Goal: Task Accomplishment & Management: Manage account settings

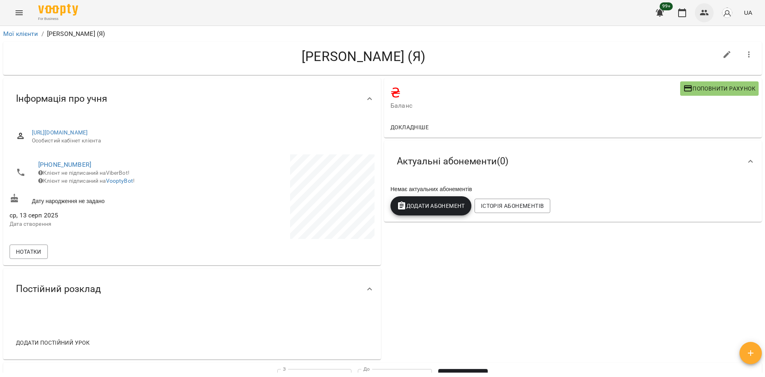
click at [707, 15] on icon "button" at bounding box center [704, 13] width 9 height 6
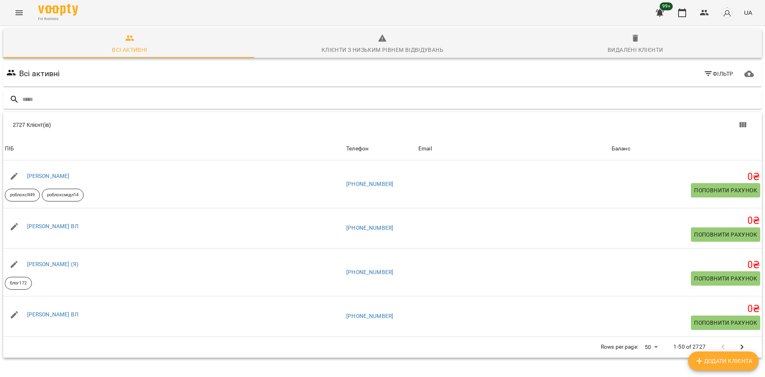
click at [733, 360] on span "Додати клієнта" at bounding box center [724, 361] width 58 height 10
select select "**"
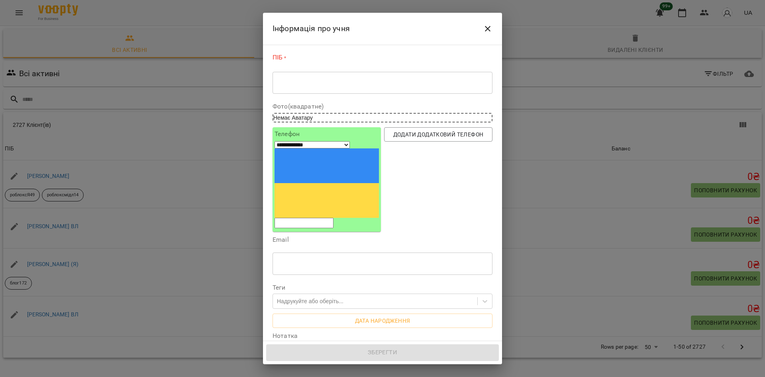
drag, startPoint x: 321, startPoint y: 84, endPoint x: 319, endPoint y: 78, distance: 7.2
click at [321, 84] on textarea at bounding box center [382, 83] width 209 height 8
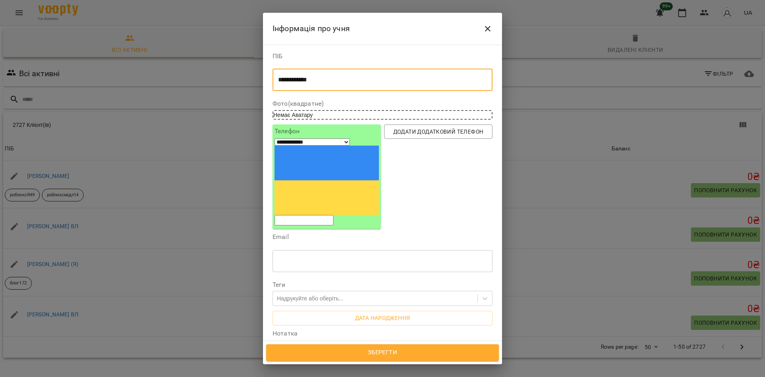
type textarea "**********"
click at [329, 215] on input "tel" at bounding box center [304, 220] width 59 height 10
paste input "**********"
type input "**********"
click at [304, 79] on textarea "**********" at bounding box center [379, 80] width 203 height 8
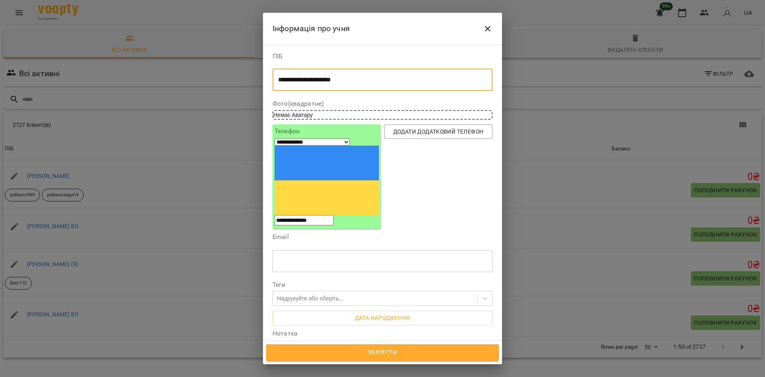
type textarea "**********"
click at [401, 351] on span "Зберегти" at bounding box center [382, 352] width 215 height 10
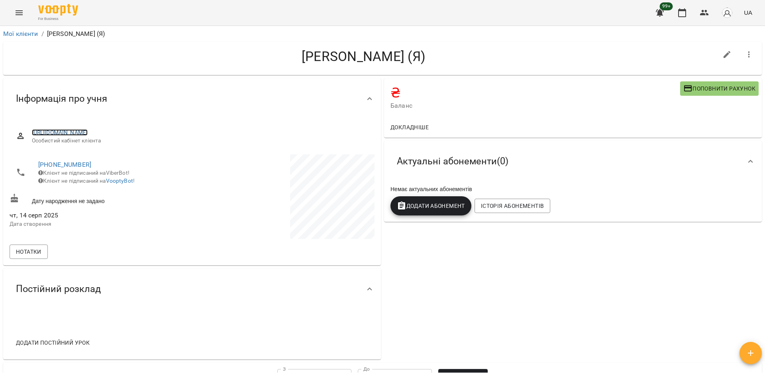
click at [88, 134] on link "[URL][DOMAIN_NAME]" at bounding box center [60, 132] width 56 height 6
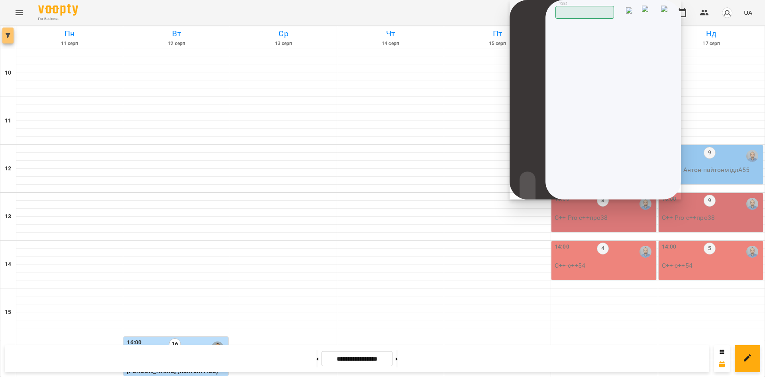
click at [5, 40] on button "button" at bounding box center [7, 35] width 11 height 16
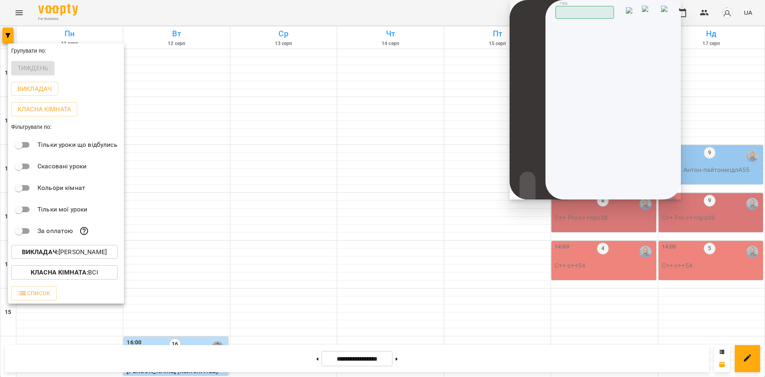
click at [106, 254] on p "Викладач : Антон Костюк" at bounding box center [64, 252] width 85 height 10
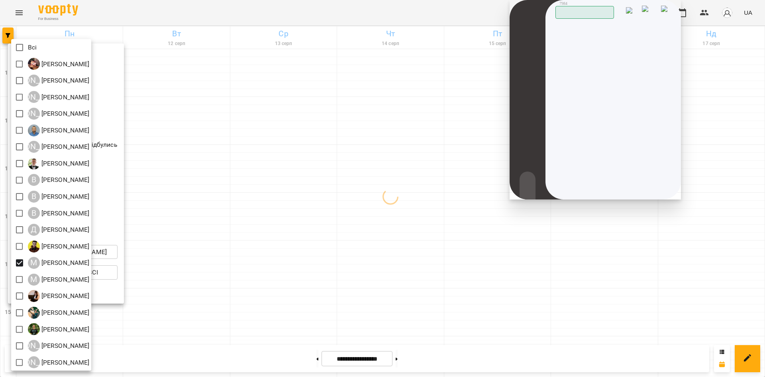
click at [256, 275] on div at bounding box center [382, 188] width 765 height 377
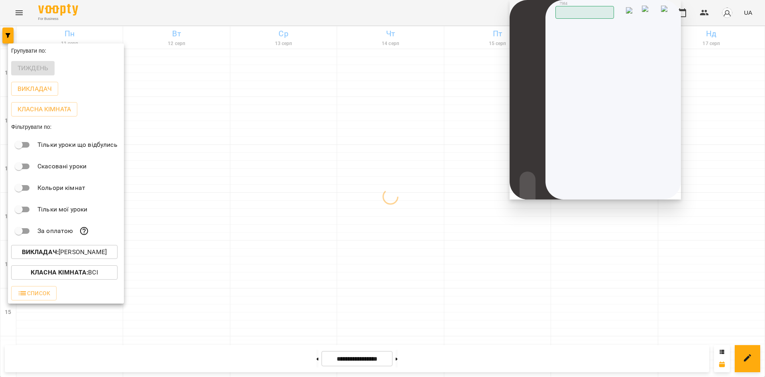
click at [248, 119] on div at bounding box center [382, 188] width 765 height 377
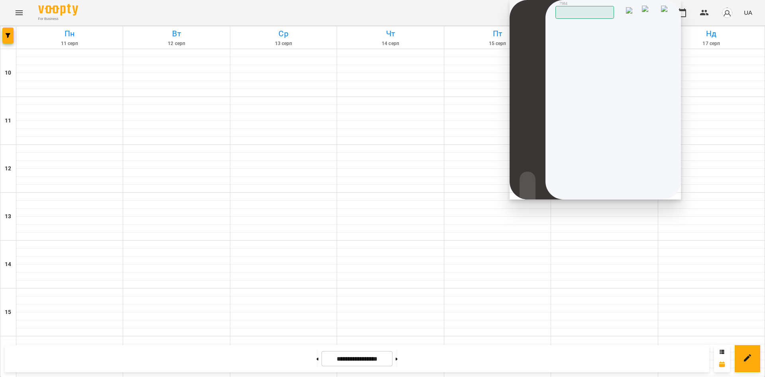
scroll to position [330, 0]
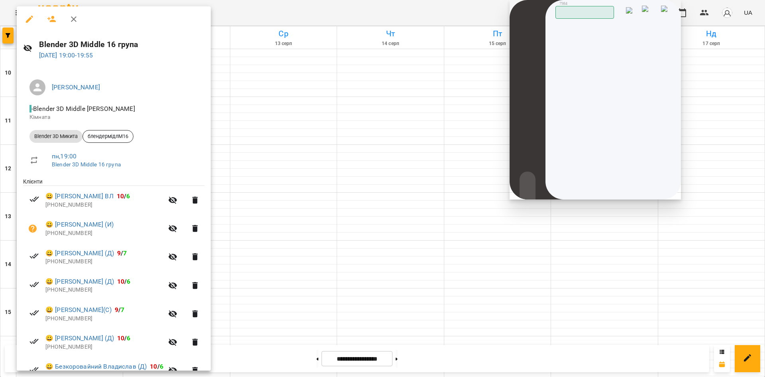
click at [313, 194] on div at bounding box center [382, 188] width 765 height 377
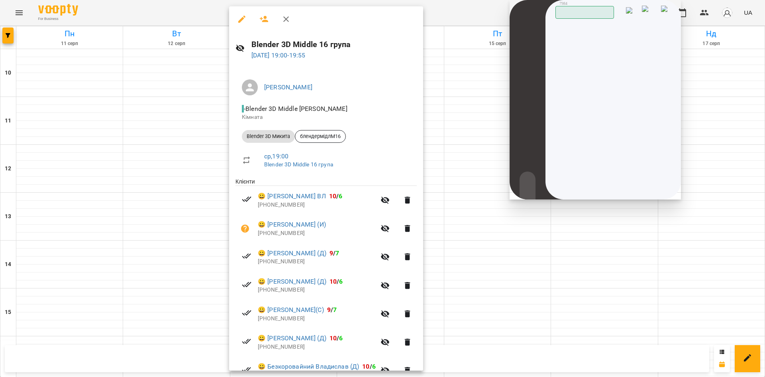
click at [188, 206] on div at bounding box center [382, 188] width 765 height 377
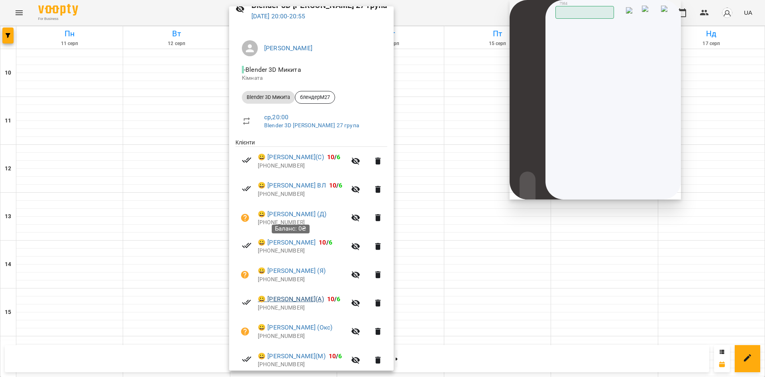
scroll to position [20, 0]
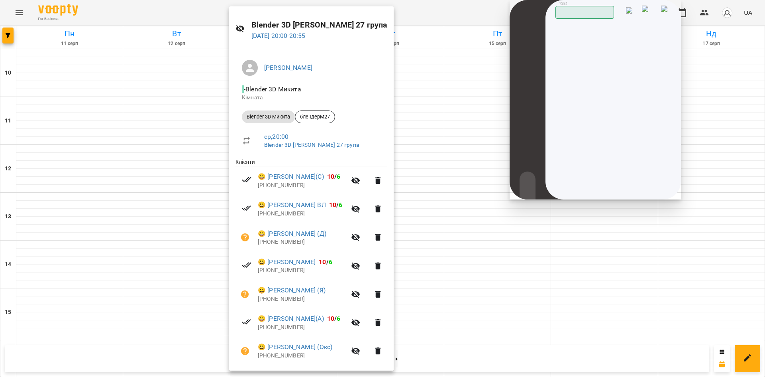
click at [150, 243] on div at bounding box center [382, 188] width 765 height 377
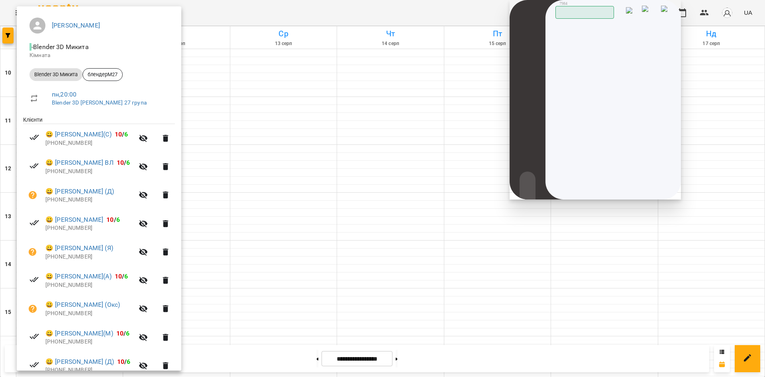
scroll to position [99, 0]
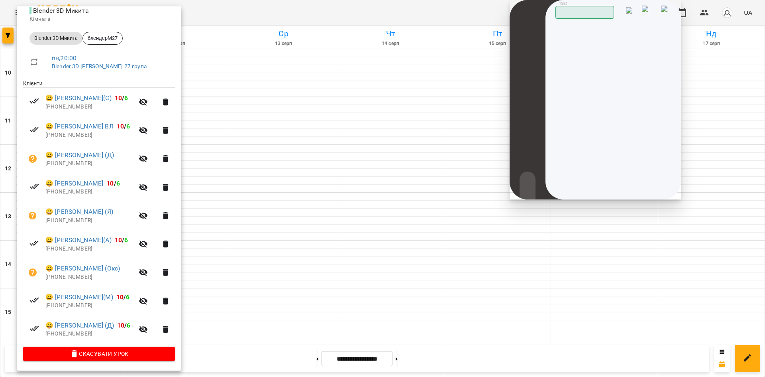
click at [306, 302] on div at bounding box center [382, 188] width 765 height 377
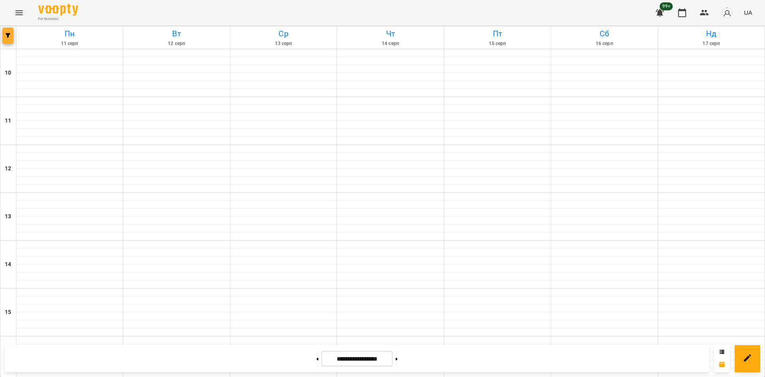
click at [11, 37] on span "button" at bounding box center [7, 35] width 11 height 5
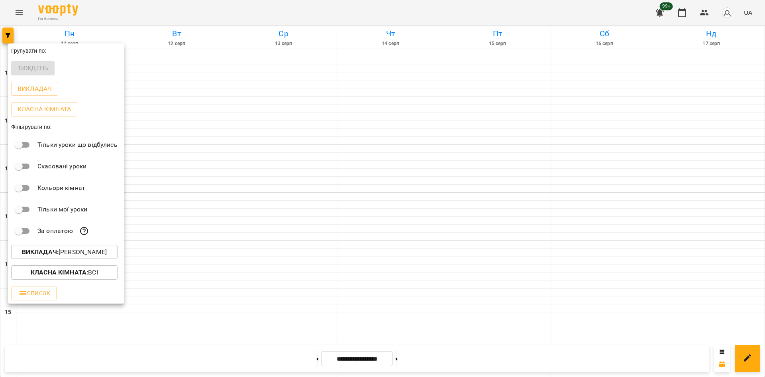
click at [107, 252] on p "Викладач : Микита Пономарьов" at bounding box center [64, 252] width 85 height 10
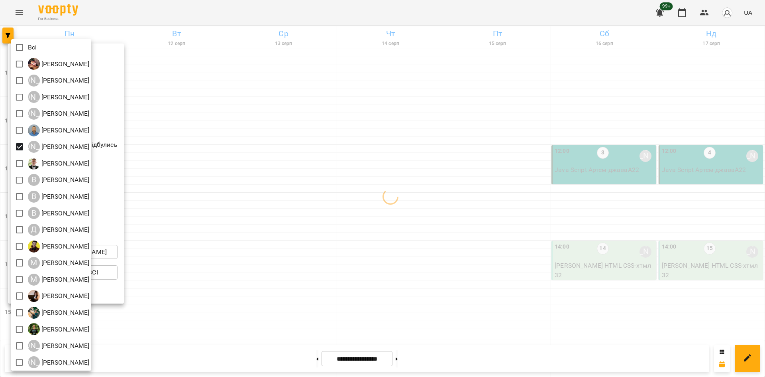
drag, startPoint x: 275, startPoint y: 328, endPoint x: 224, endPoint y: 313, distance: 52.3
click at [273, 328] on div at bounding box center [382, 188] width 765 height 377
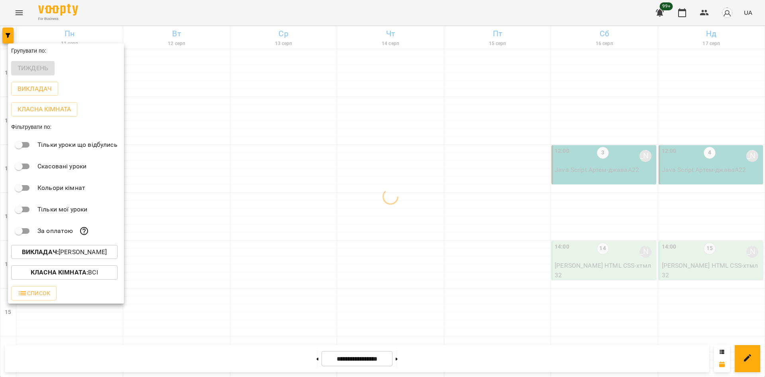
drag, startPoint x: 172, startPoint y: 306, endPoint x: 177, endPoint y: 306, distance: 5.6
click at [172, 306] on div "Всі Ілля Петруша А Альберт Волков А Аліна Москаленко А Анастасія Герус Антон Ко…" at bounding box center [382, 188] width 765 height 377
click at [196, 304] on div at bounding box center [382, 188] width 765 height 377
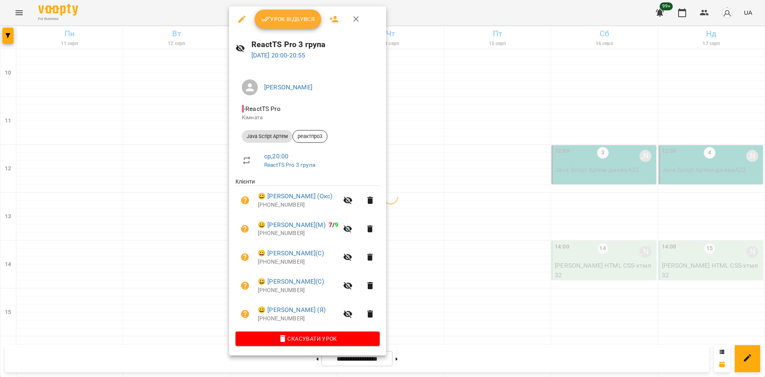
click at [189, 315] on div at bounding box center [382, 188] width 765 height 377
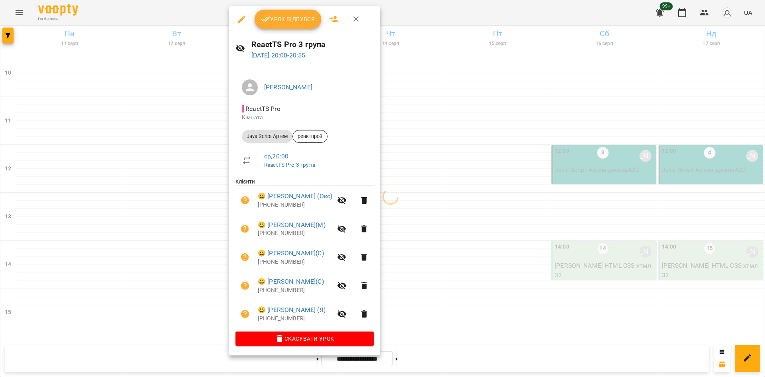
drag, startPoint x: 120, startPoint y: 341, endPoint x: 206, endPoint y: 284, distance: 103.6
click at [120, 341] on div at bounding box center [382, 188] width 765 height 377
